Goal: Find contact information: Find contact information

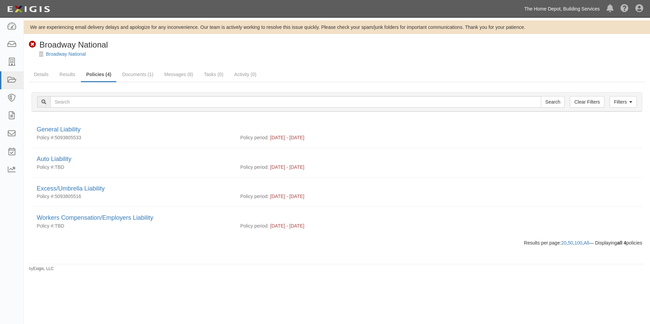
click at [543, 9] on link "The Home Depot, Building Services" at bounding box center [562, 9] width 82 height 14
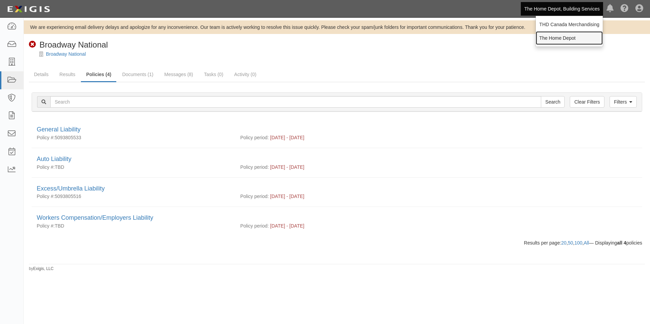
click at [553, 35] on link "The Home Depot" at bounding box center [569, 38] width 67 height 14
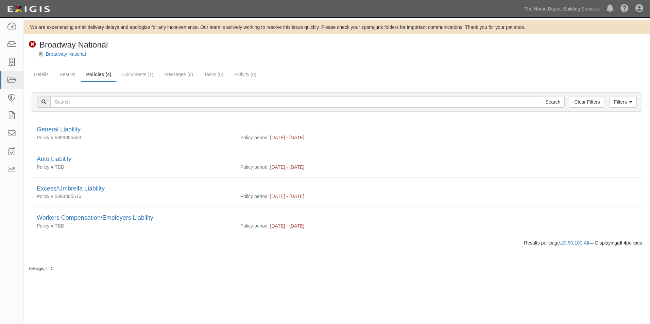
click at [529, 52] on div "Broadway National" at bounding box center [342, 54] width 616 height 7
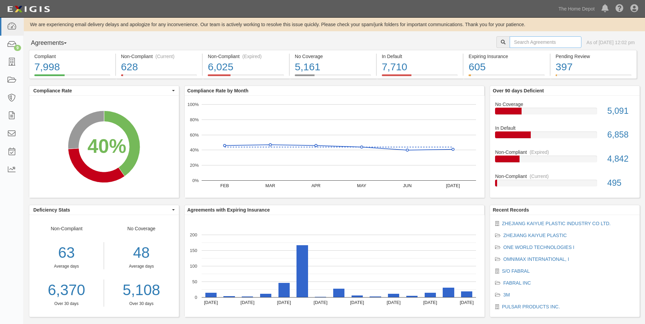
click at [531, 43] on input "text" at bounding box center [545, 42] width 72 height 12
paste input "30870"
type input "30870"
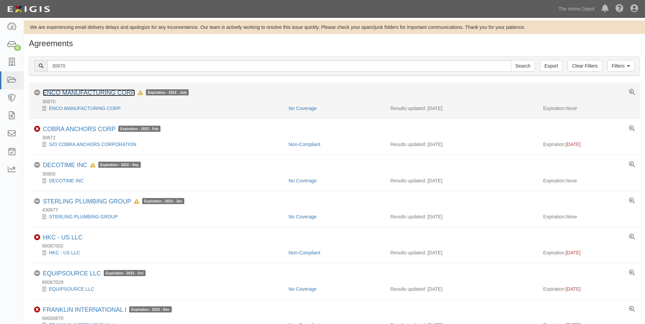
click at [97, 90] on link "ENCO MANUFACTURING CORP" at bounding box center [89, 92] width 92 height 7
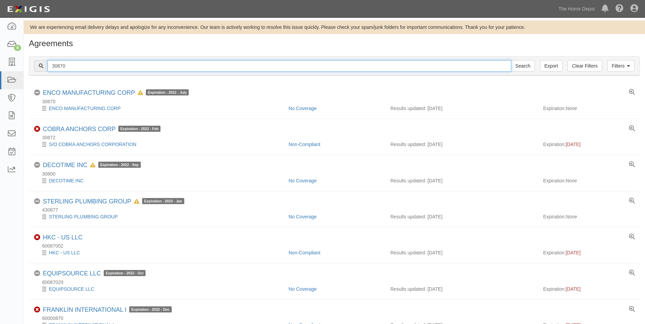
click at [106, 66] on input "30870" at bounding box center [280, 66] width 464 height 12
type input "WECO"
click at [511, 60] on input "Search" at bounding box center [523, 66] width 24 height 12
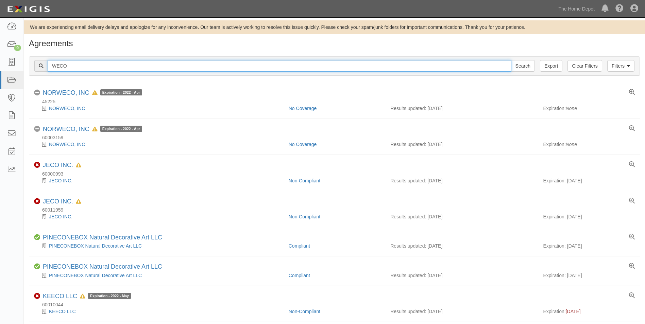
click at [283, 66] on input "WECO" at bounding box center [280, 66] width 464 height 12
type input "ENCO"
click at [511, 60] on input "Search" at bounding box center [523, 66] width 24 height 12
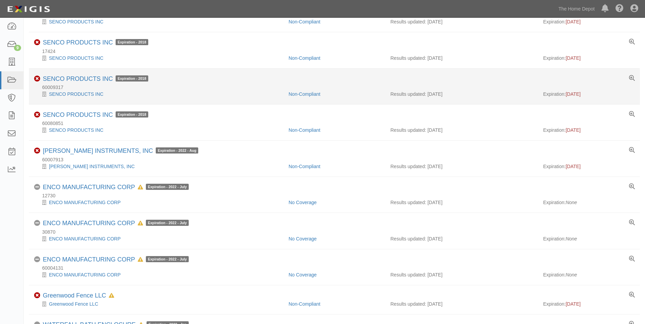
scroll to position [408, 0]
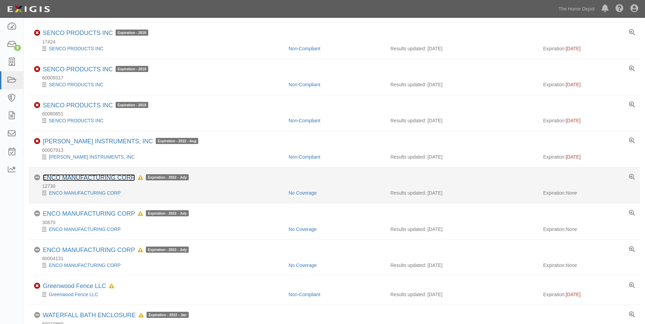
click at [91, 178] on link "ENCO MANUFACTURING CORP" at bounding box center [89, 177] width 92 height 7
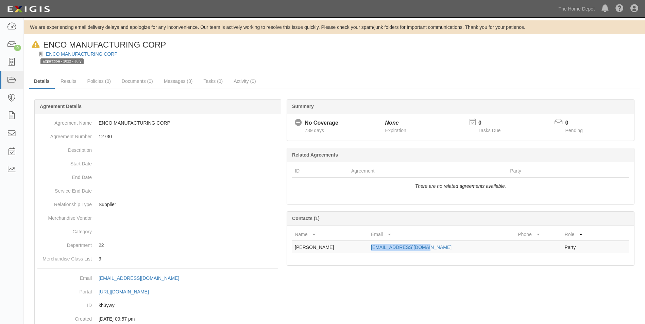
drag, startPoint x: 454, startPoint y: 247, endPoint x: 376, endPoint y: 251, distance: 78.6
click at [376, 251] on td "[EMAIL_ADDRESS][DOMAIN_NAME]" at bounding box center [441, 247] width 147 height 13
copy link "[EMAIL_ADDRESS][DOMAIN_NAME]"
